Goal: Task Accomplishment & Management: Use online tool/utility

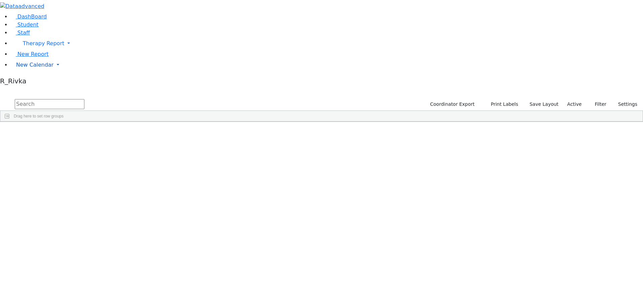
click at [25, 68] on span "New Calendar" at bounding box center [35, 65] width 38 height 6
click at [24, 89] on span "Teacher Report" at bounding box center [36, 86] width 40 height 6
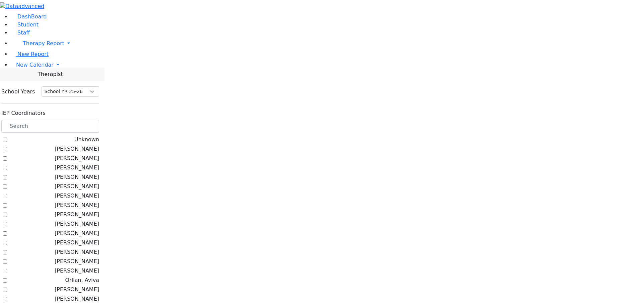
select select "212"
click at [93, 120] on input "text" at bounding box center [50, 126] width 98 height 13
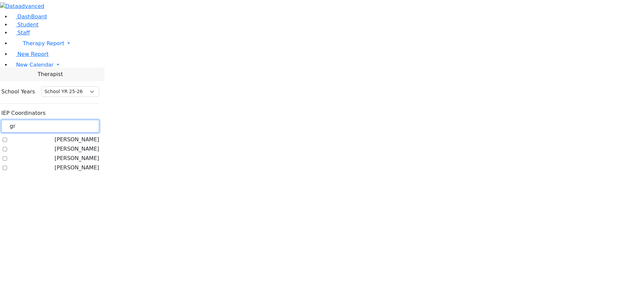
type input "gr"
click at [87, 145] on label "Gross, Atara" at bounding box center [77, 149] width 45 height 8
click at [7, 147] on input "Gross, Atara" at bounding box center [5, 149] width 4 height 4
checkbox input "true"
